Goal: Connect with others: Connect with others

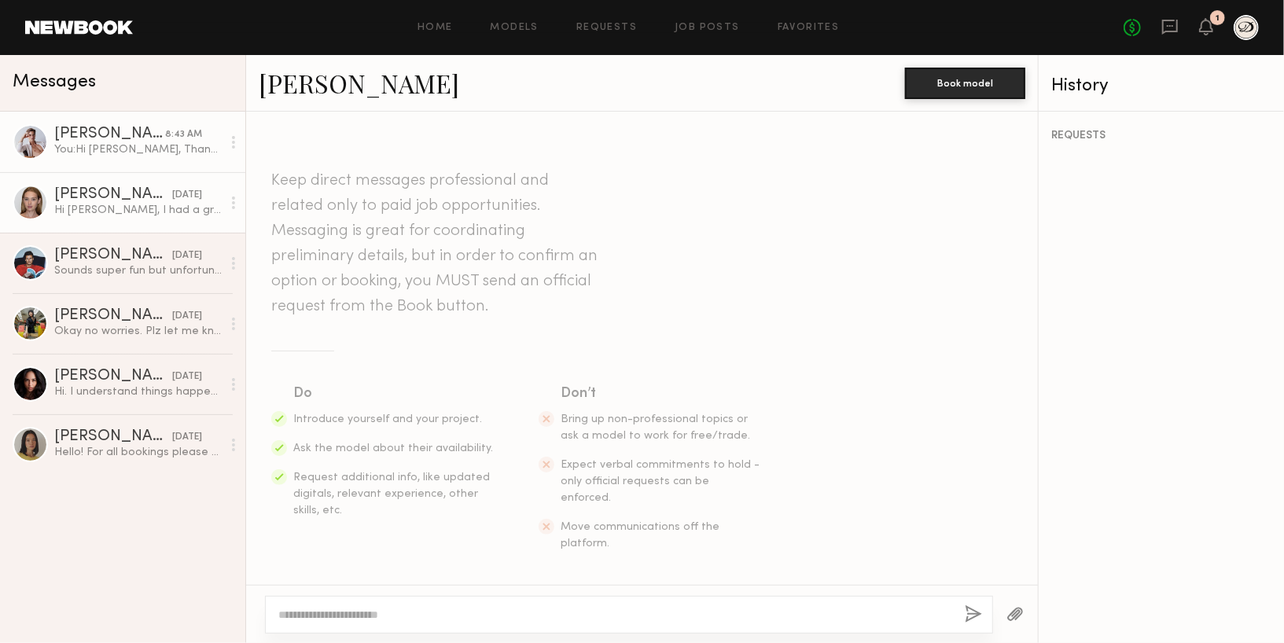
click at [29, 205] on div at bounding box center [30, 202] width 35 height 35
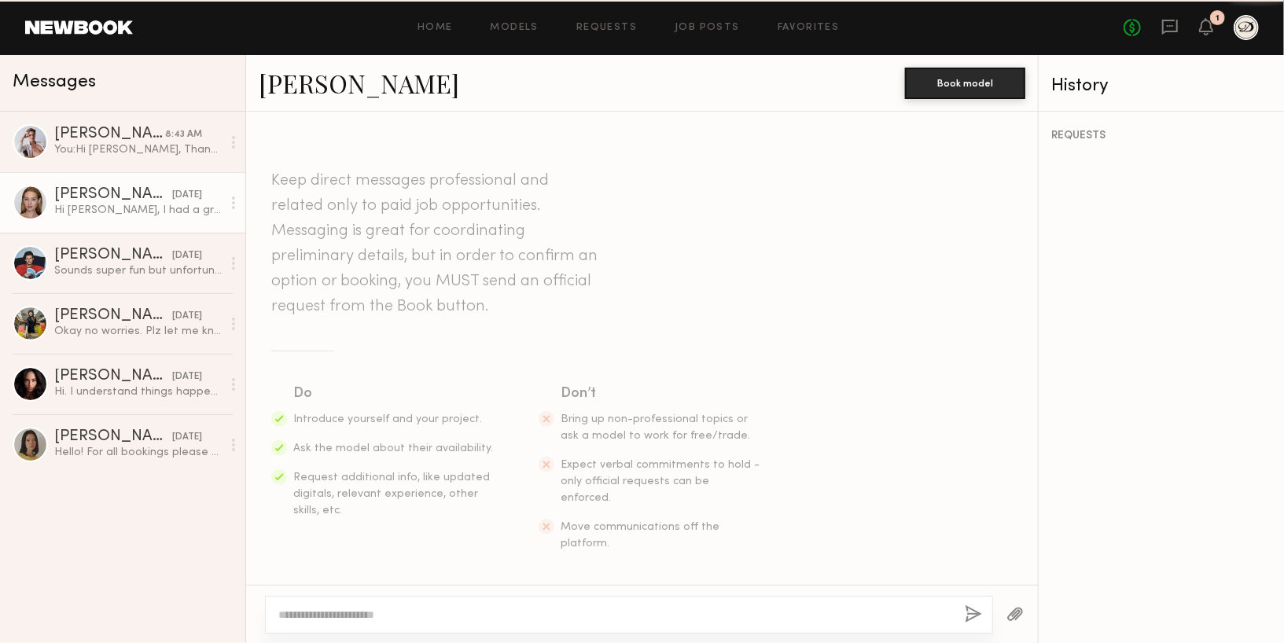
scroll to position [2062, 0]
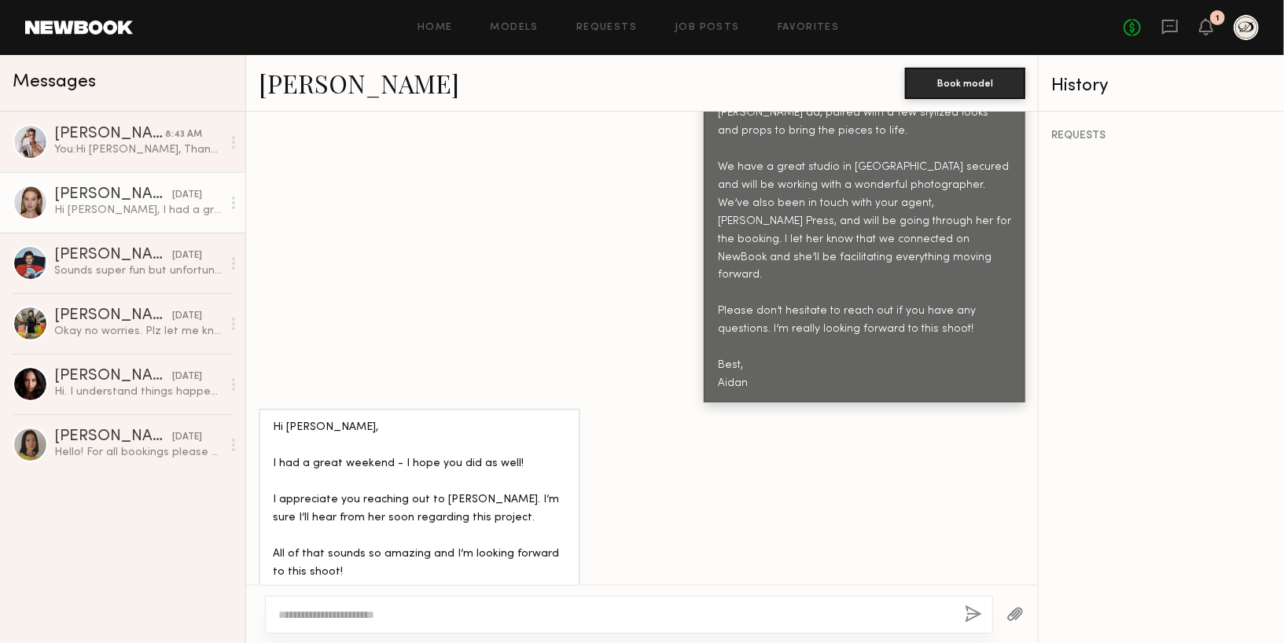
click at [292, 94] on link "Cari F." at bounding box center [359, 83] width 200 height 34
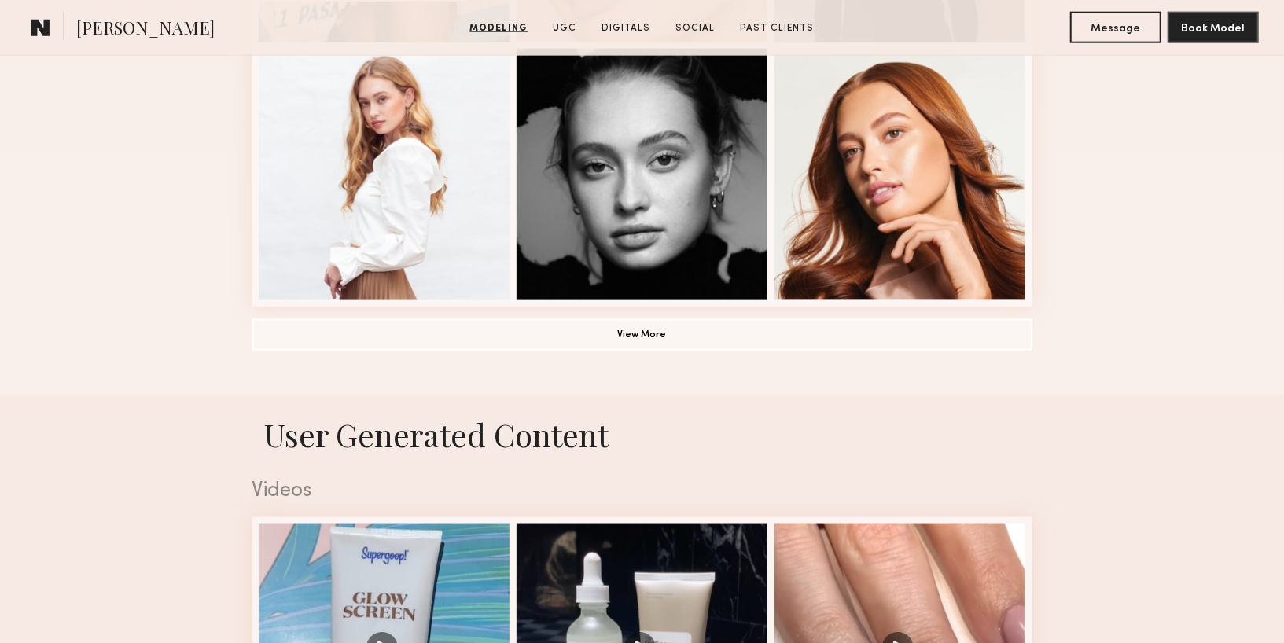
scroll to position [1192, 0]
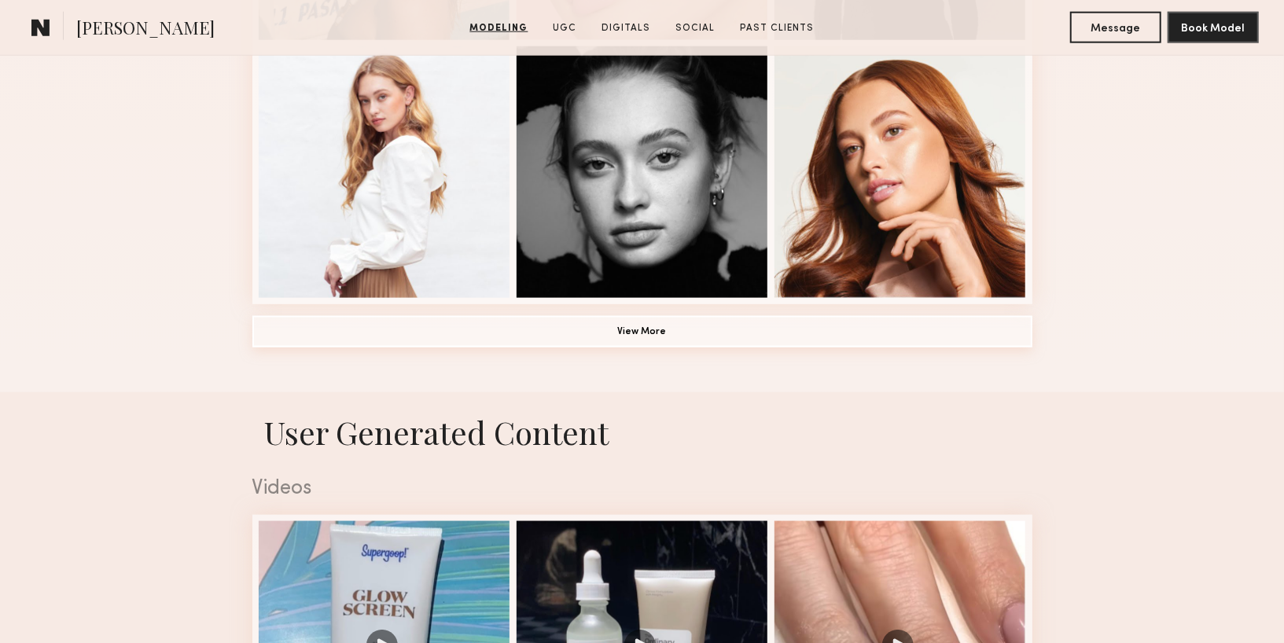
click at [305, 334] on button "View More" at bounding box center [642, 331] width 780 height 31
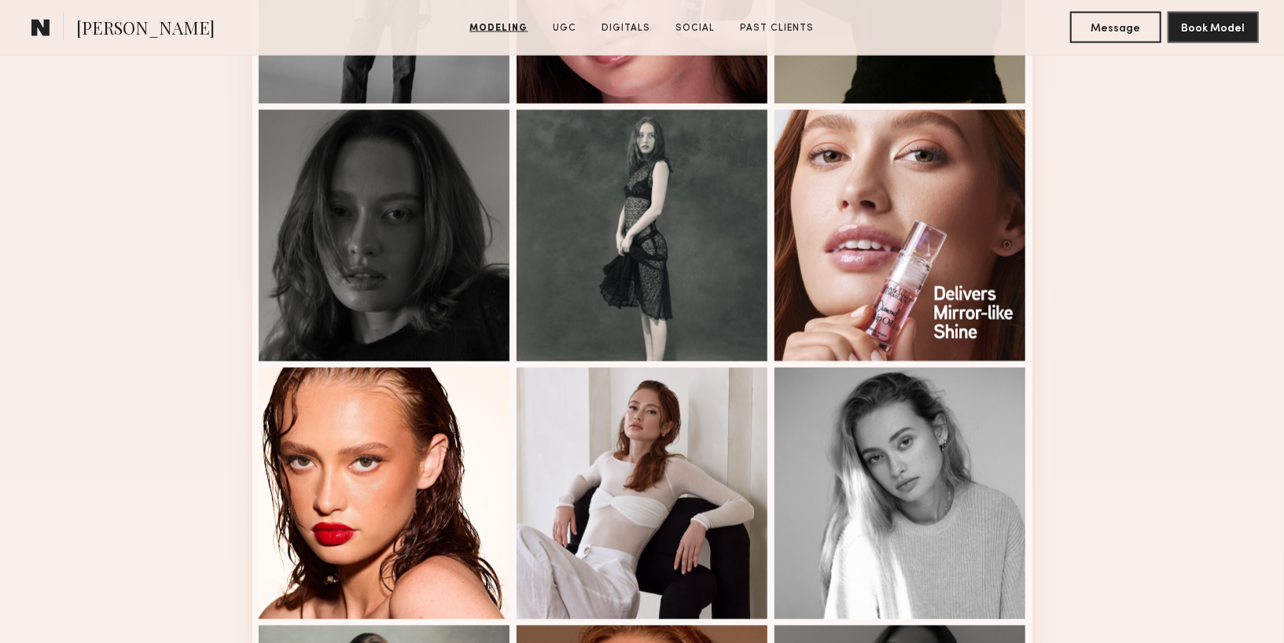
scroll to position [1646, 0]
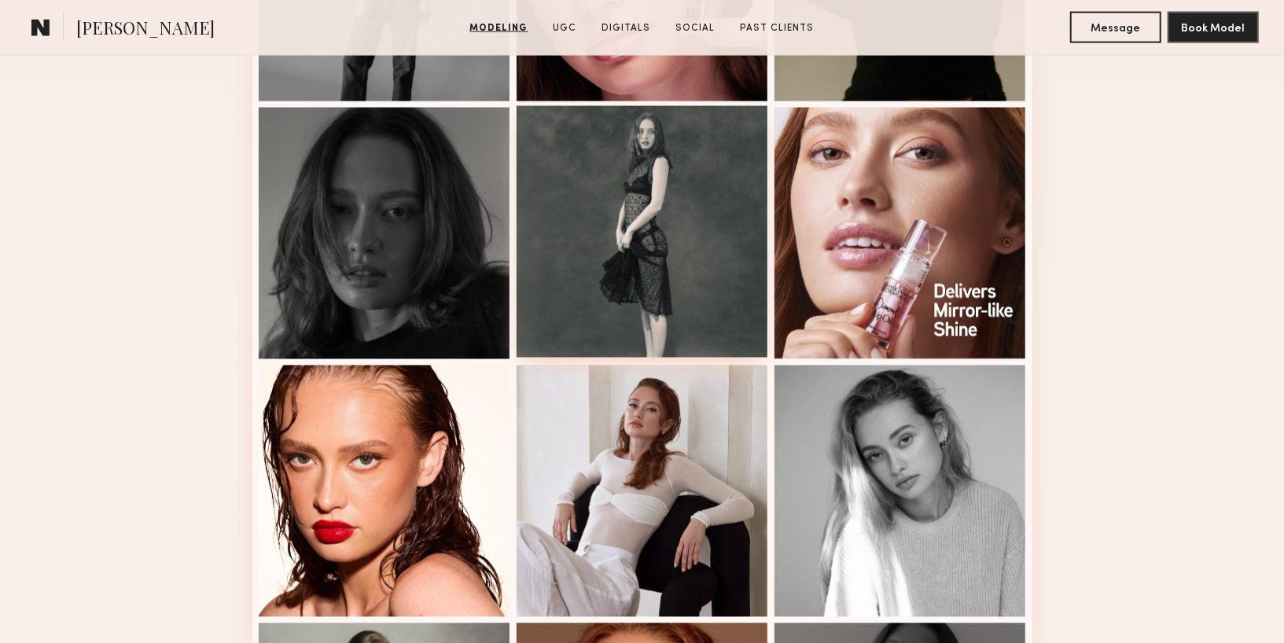
click at [594, 262] on div at bounding box center [642, 232] width 252 height 252
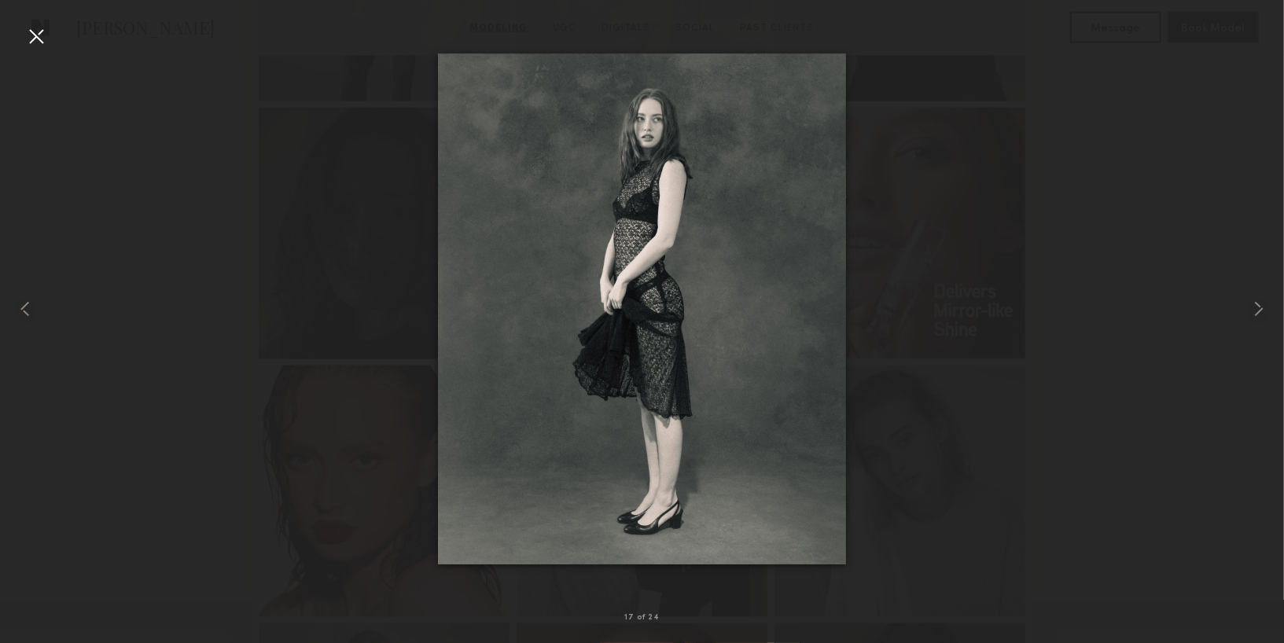
click at [1144, 200] on div at bounding box center [642, 308] width 1284 height 567
click at [40, 32] on div at bounding box center [36, 36] width 25 height 25
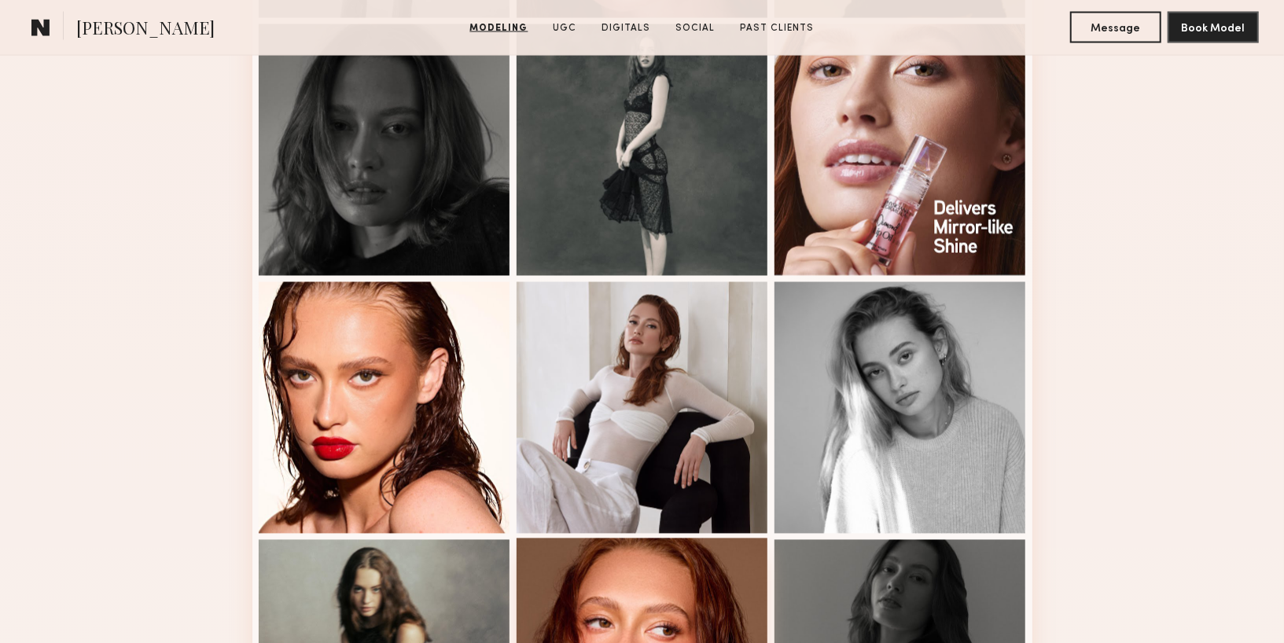
scroll to position [1528, 0]
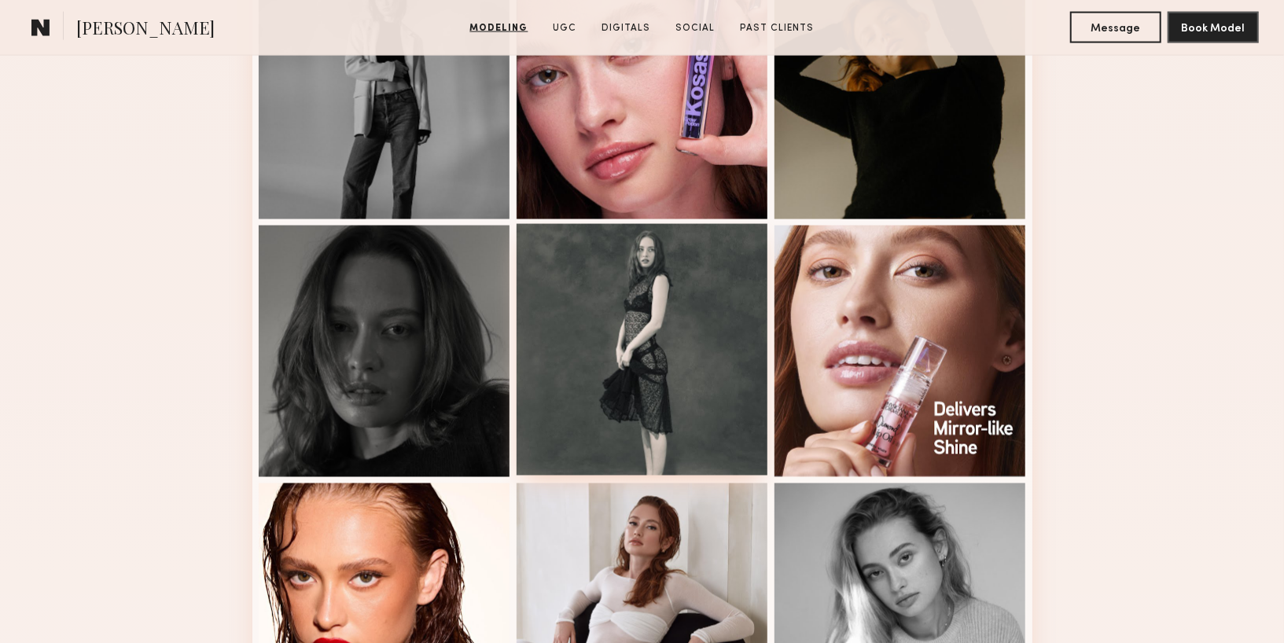
click at [586, 313] on div at bounding box center [642, 350] width 252 height 252
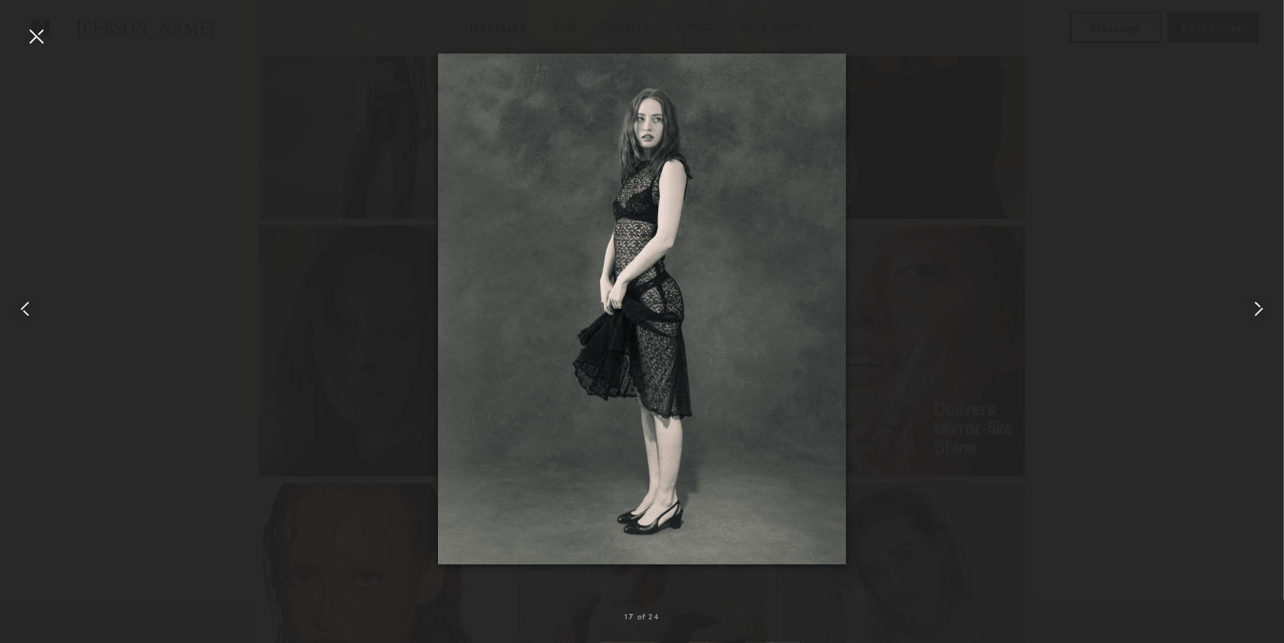
click at [1045, 472] on div at bounding box center [642, 308] width 1284 height 567
click at [27, 31] on div at bounding box center [36, 36] width 25 height 25
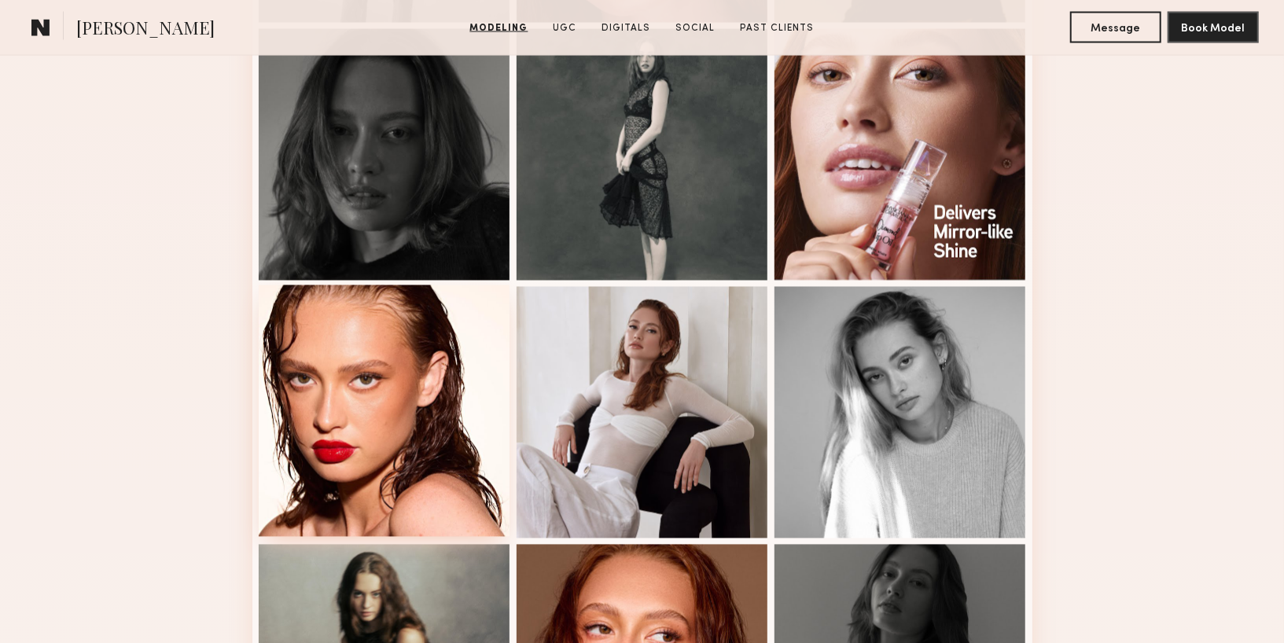
scroll to position [1851, 0]
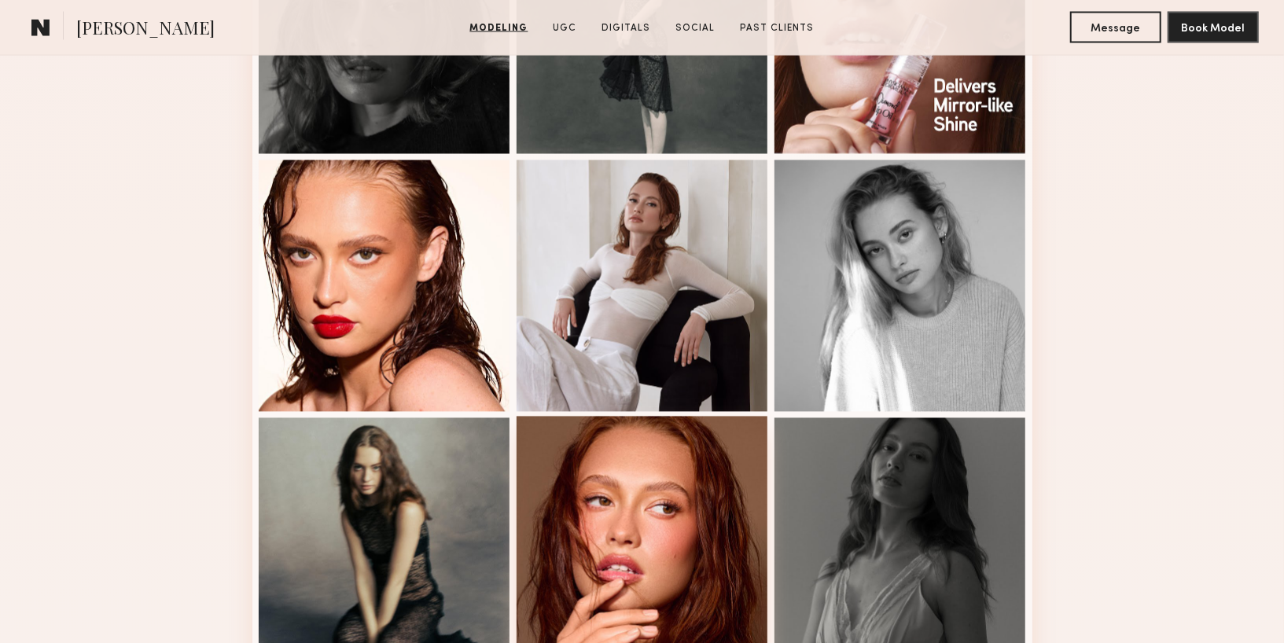
click at [698, 540] on div at bounding box center [642, 543] width 252 height 252
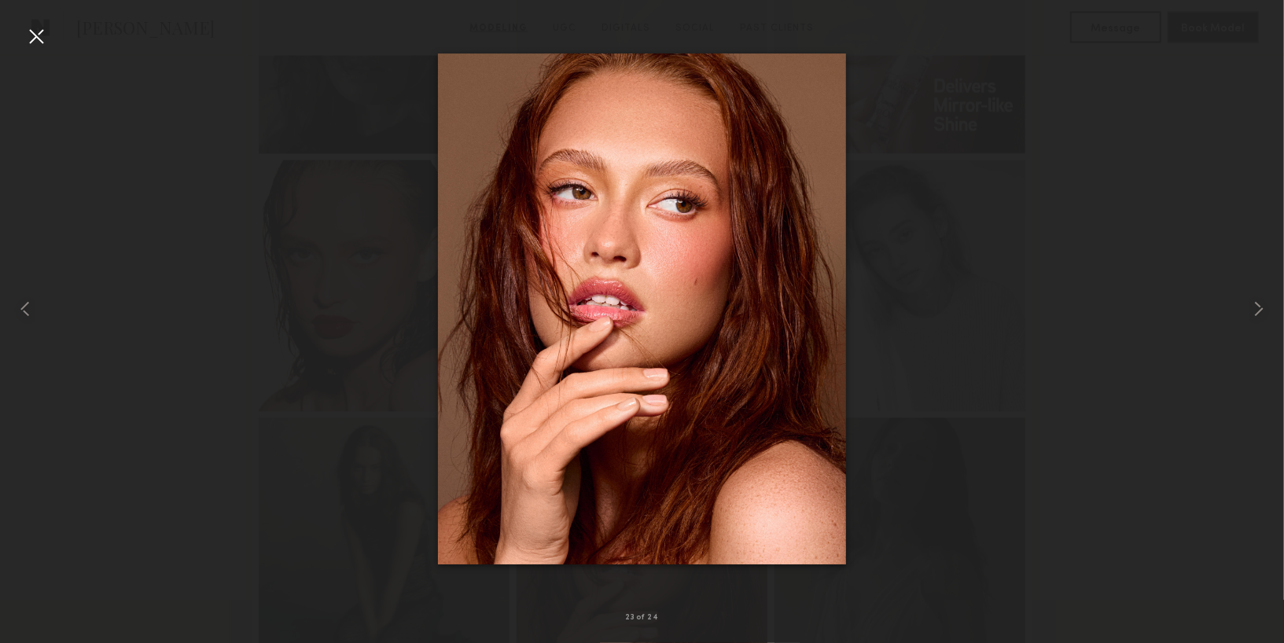
click at [950, 484] on div at bounding box center [642, 308] width 1284 height 567
click at [63, 33] on div at bounding box center [642, 308] width 1284 height 567
click at [49, 34] on div at bounding box center [25, 308] width 51 height 567
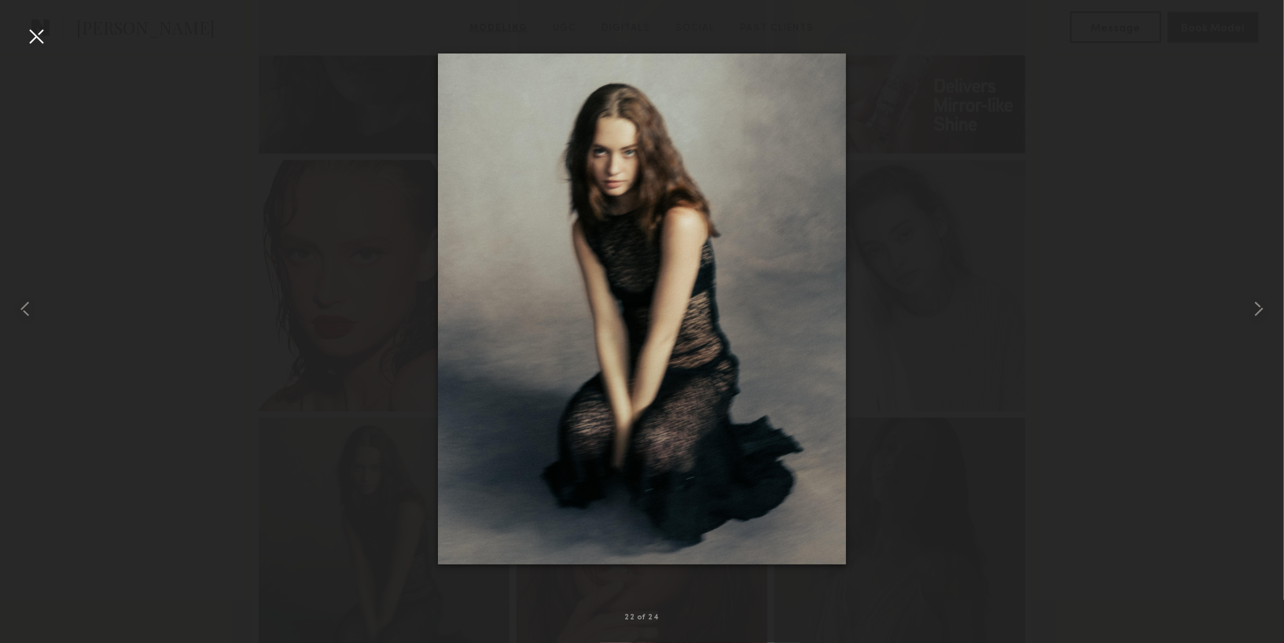
click at [38, 37] on div at bounding box center [36, 36] width 25 height 25
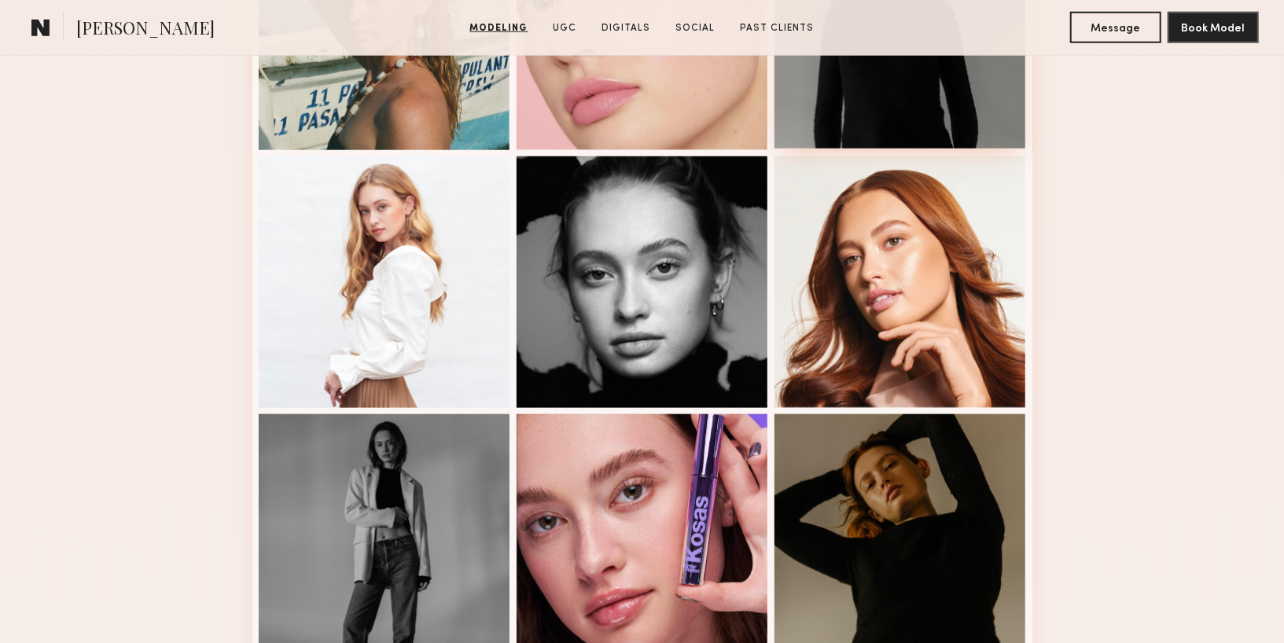
scroll to position [1164, 0]
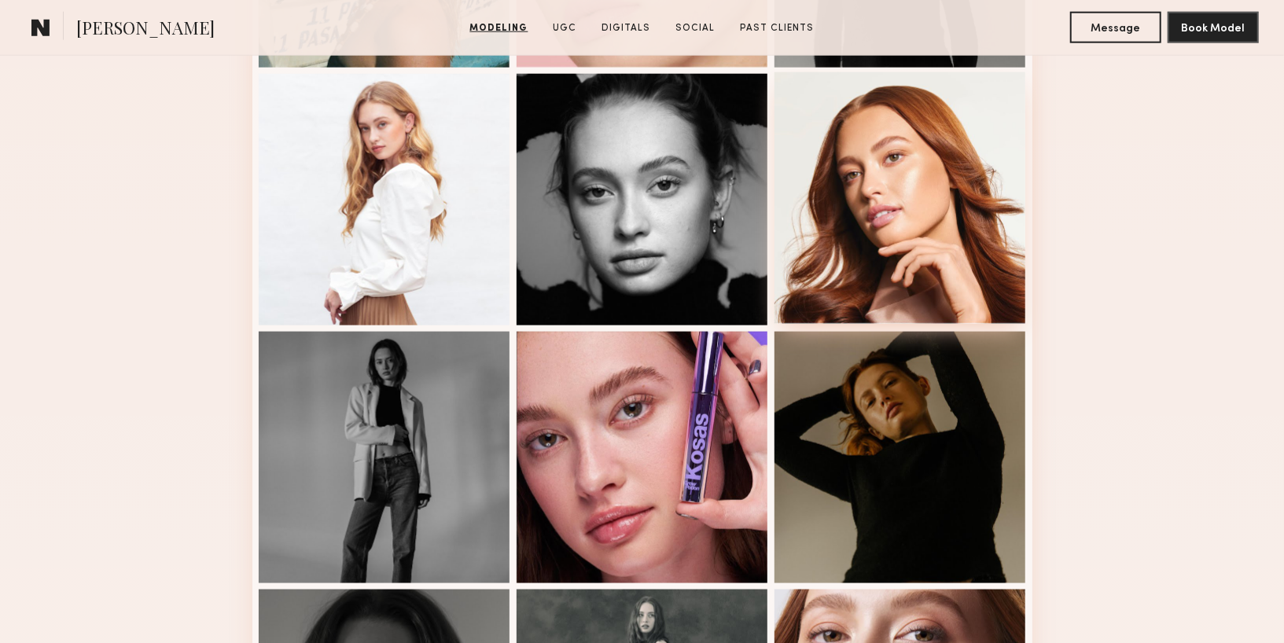
click at [905, 248] on div at bounding box center [900, 198] width 252 height 252
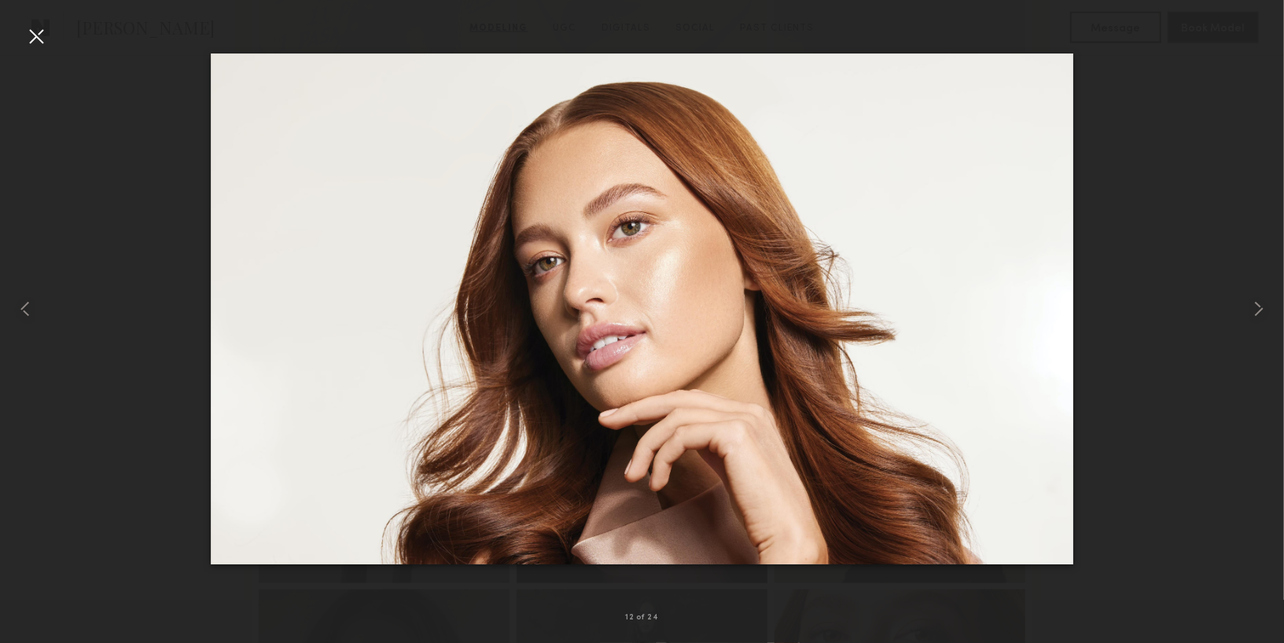
click at [31, 39] on div at bounding box center [36, 36] width 25 height 25
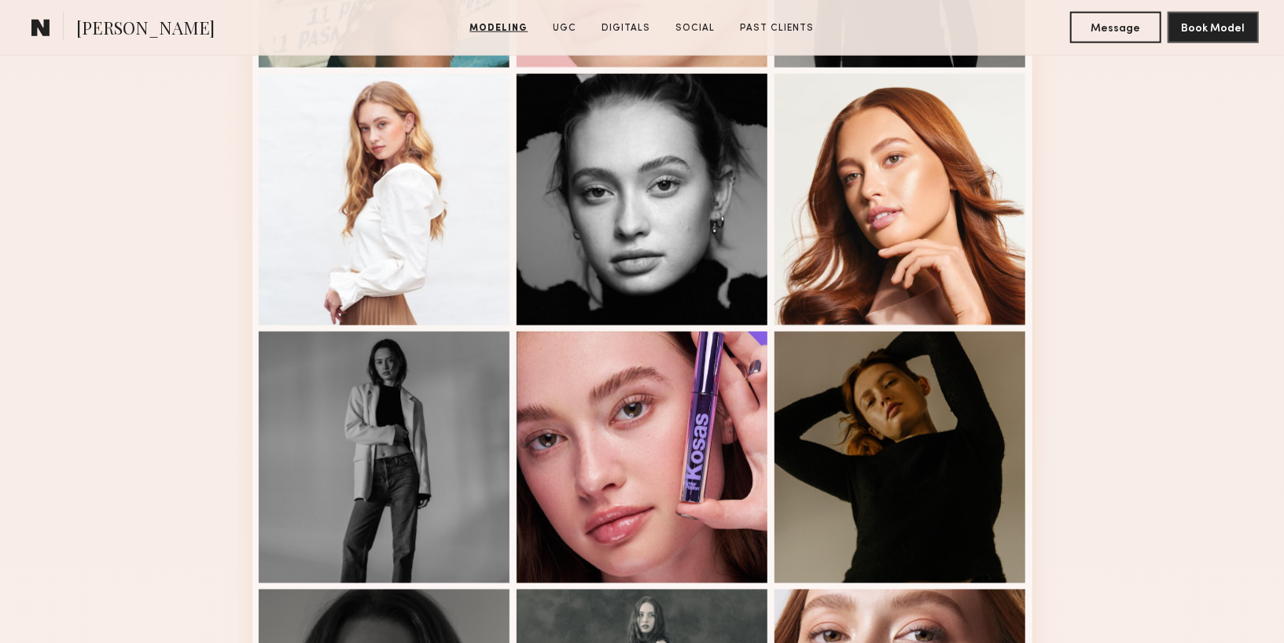
click at [46, 30] on common-icon at bounding box center [40, 27] width 19 height 20
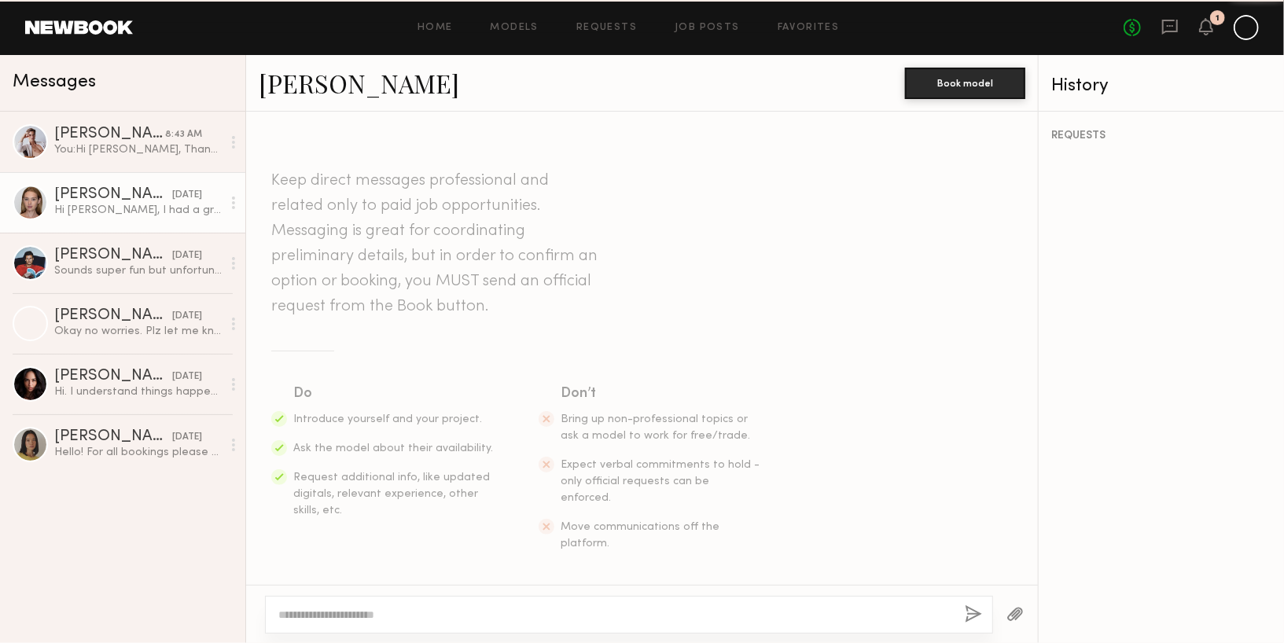
scroll to position [2062, 0]
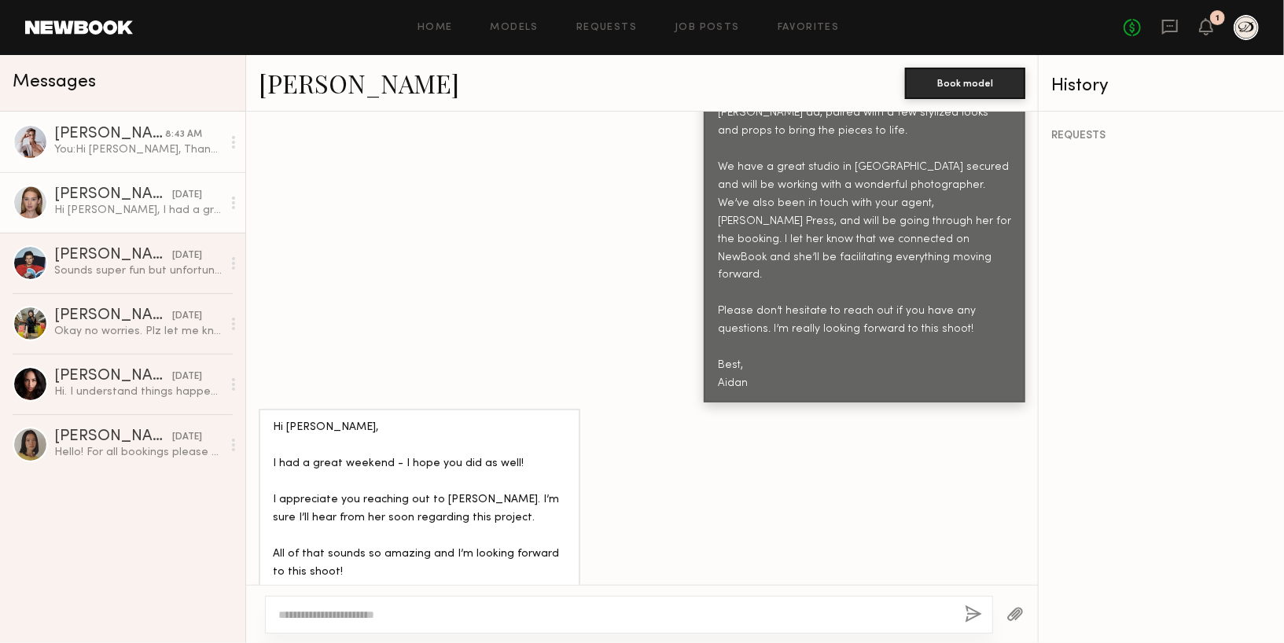
click at [109, 134] on div "[PERSON_NAME]" at bounding box center [109, 135] width 111 height 16
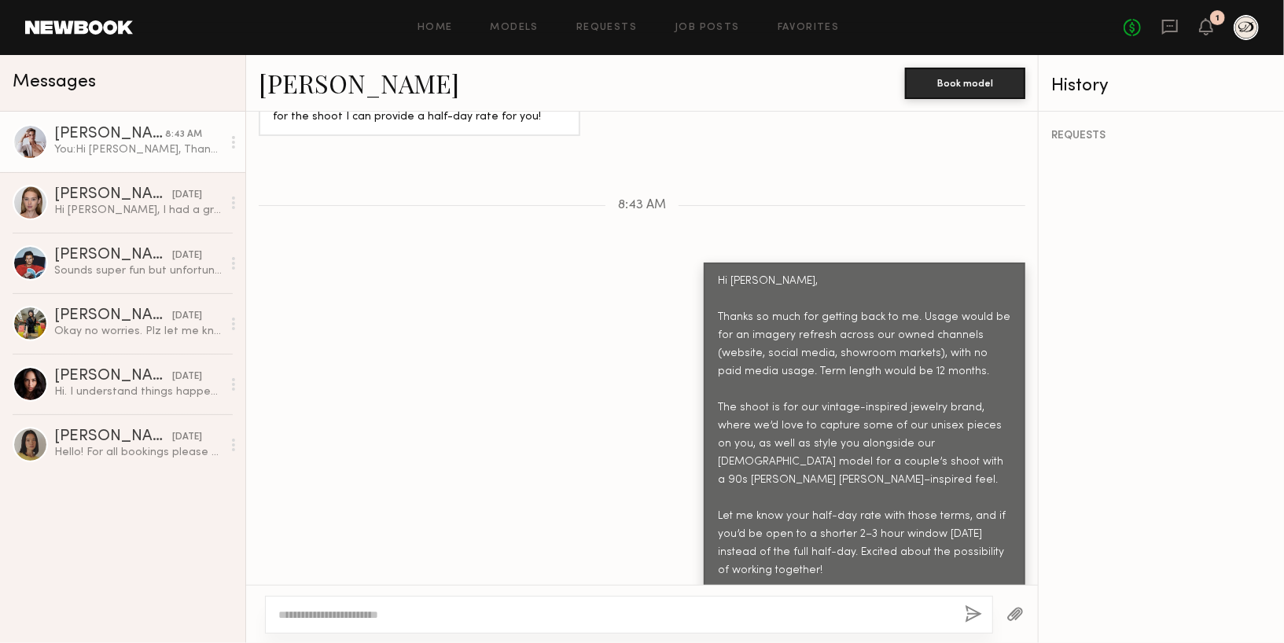
scroll to position [1085, 0]
click at [1207, 31] on icon at bounding box center [1206, 26] width 14 height 17
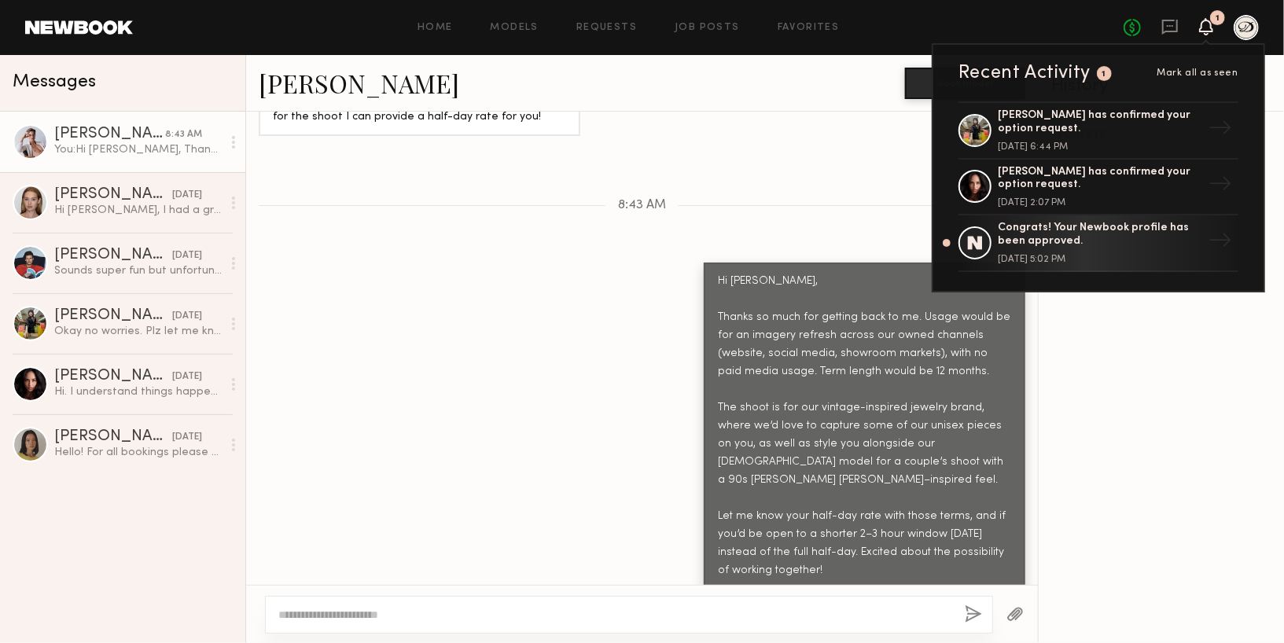
click at [1207, 33] on icon at bounding box center [1205, 34] width 5 height 2
